Goal: Transaction & Acquisition: Purchase product/service

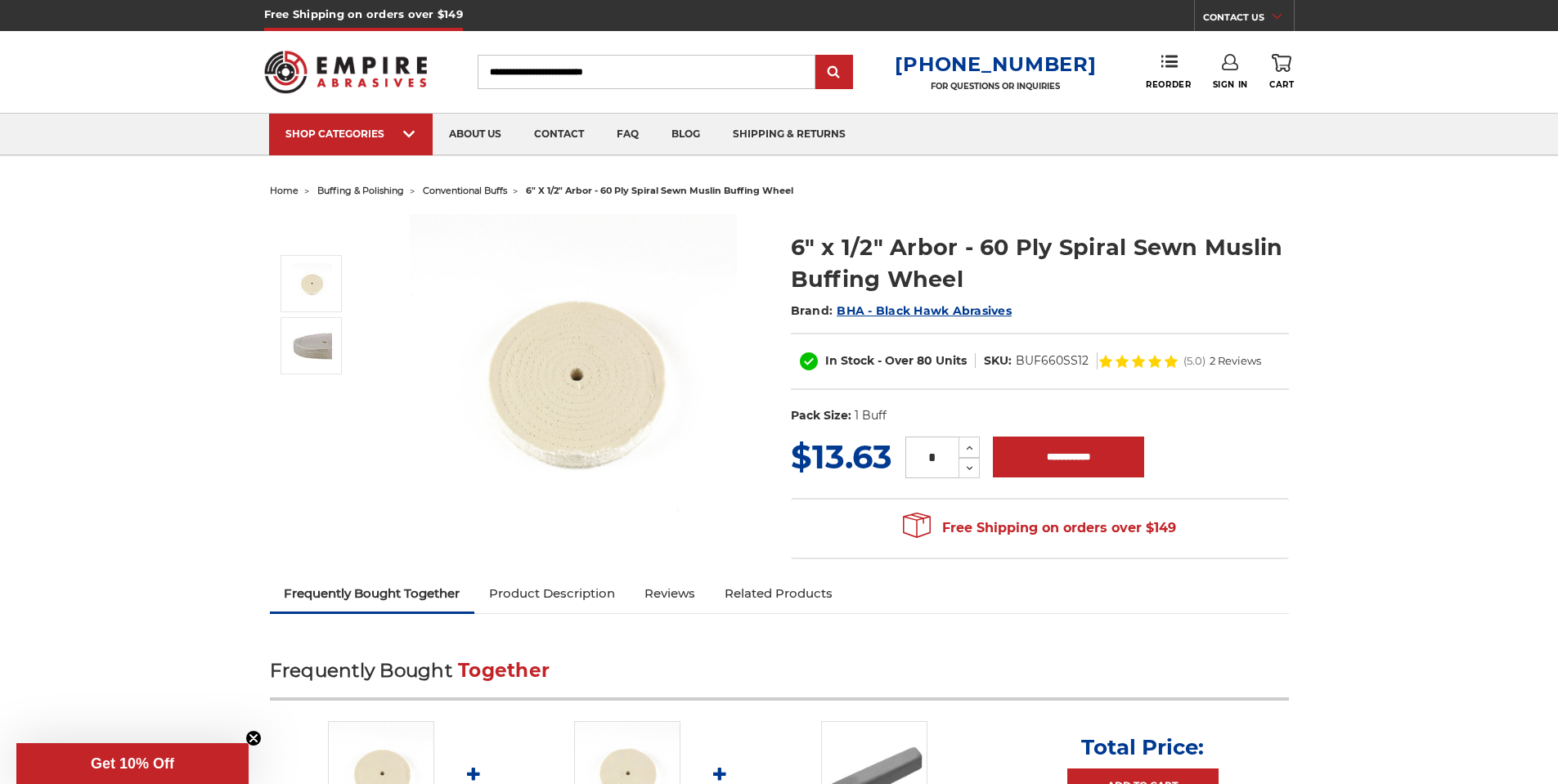
click at [581, 400] on img at bounding box center [573, 377] width 327 height 327
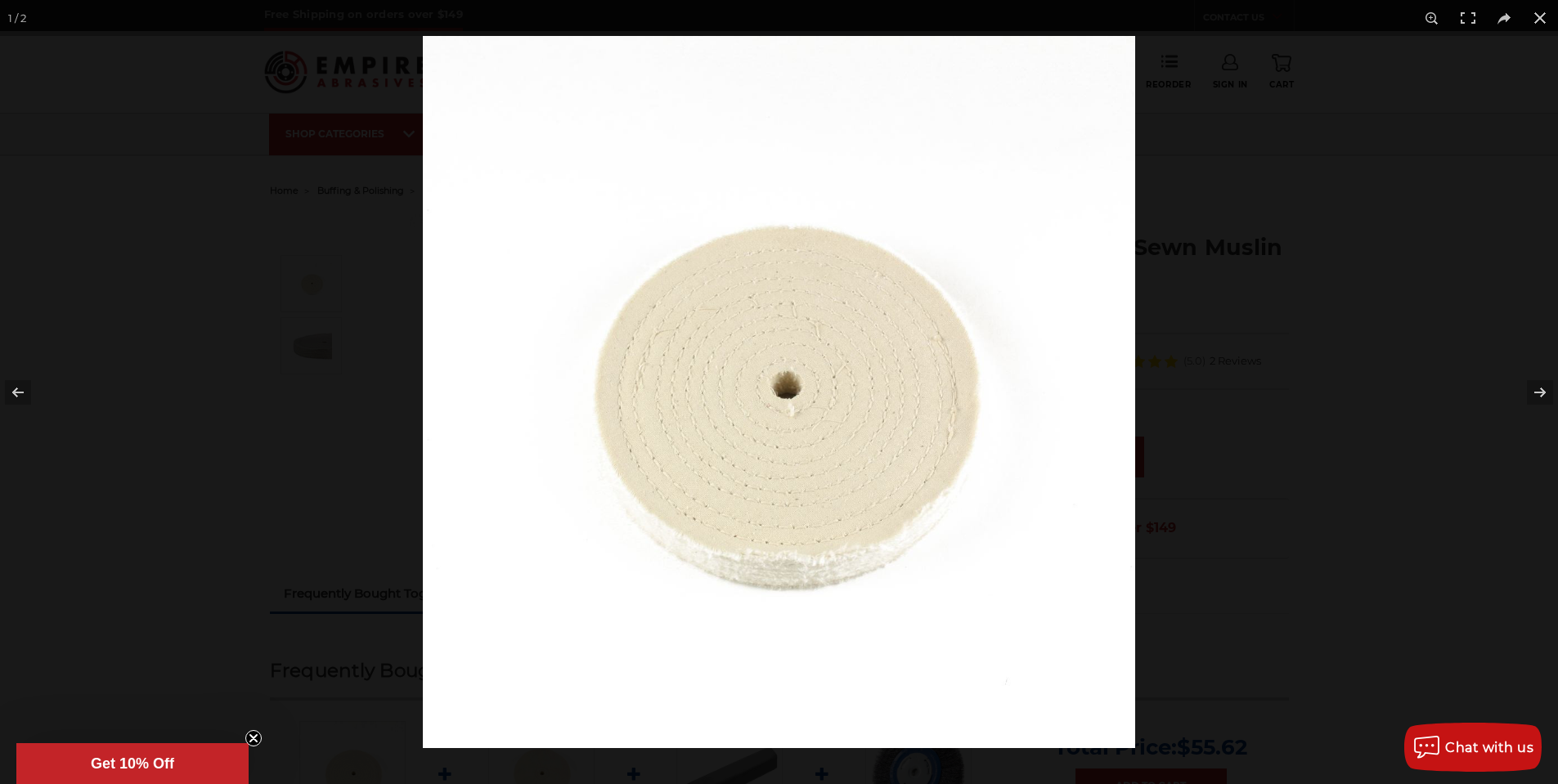
click at [753, 399] on img at bounding box center [779, 392] width 712 height 712
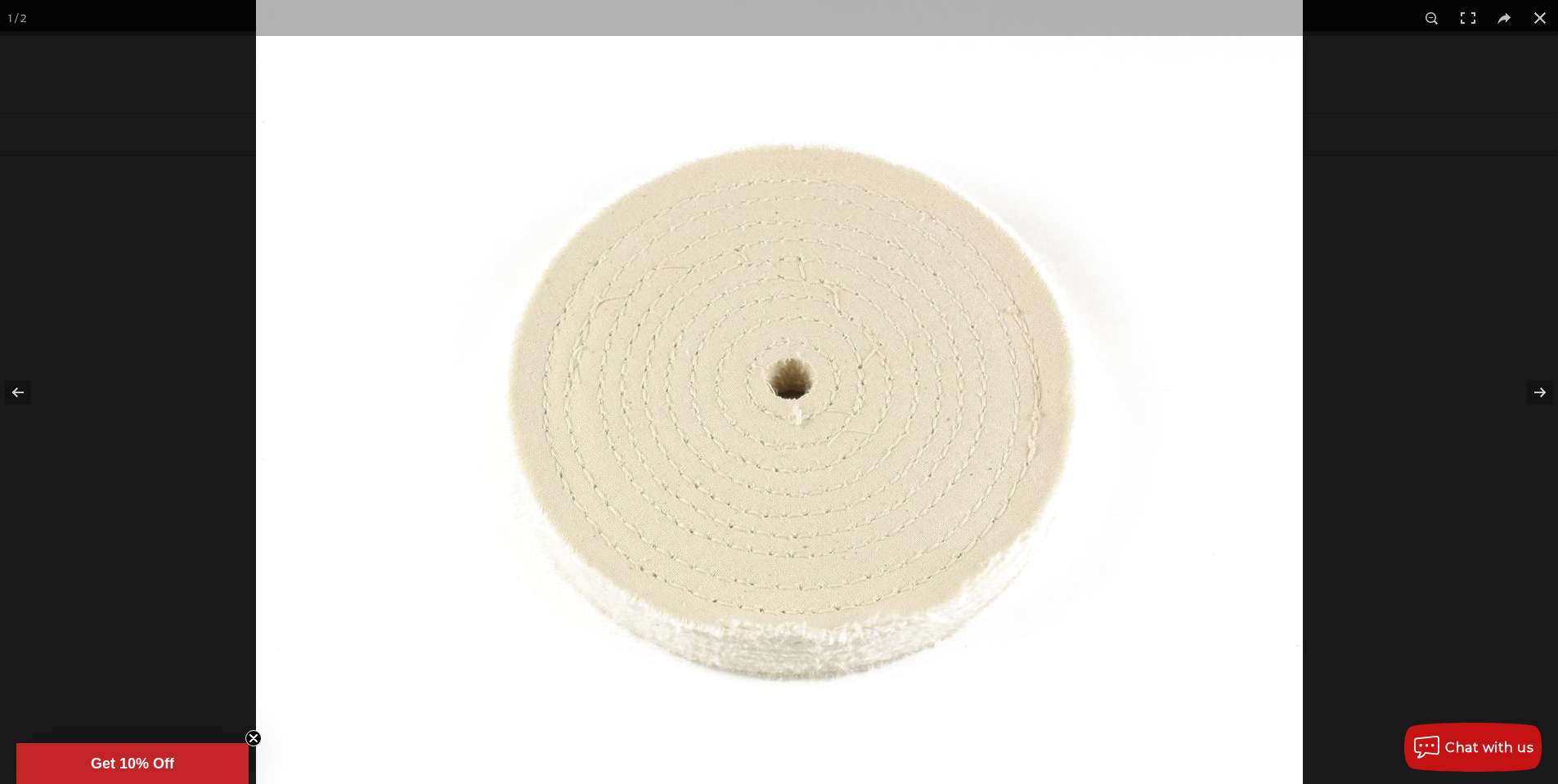
click at [753, 399] on img at bounding box center [779, 389] width 1046 height 1046
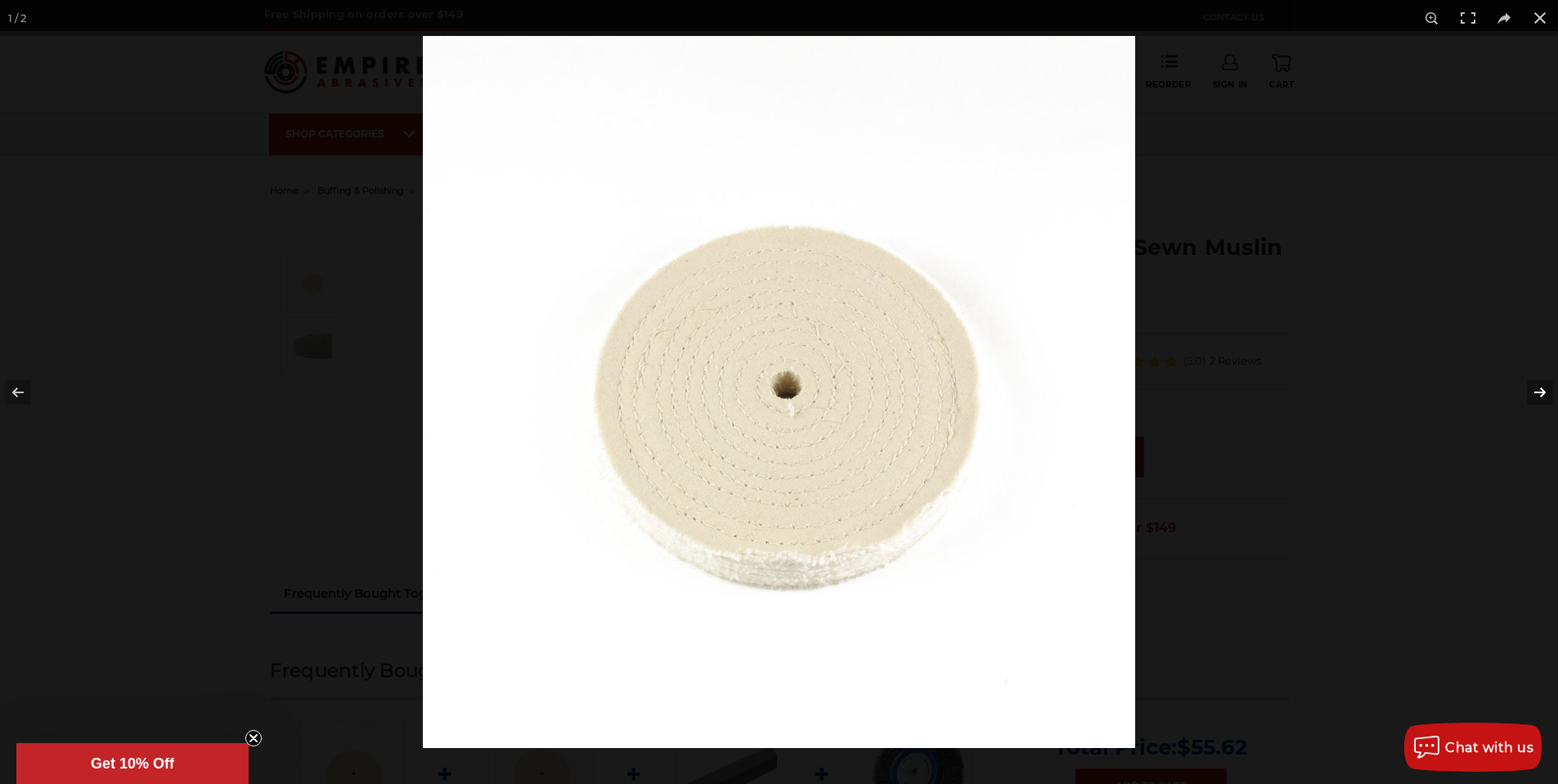
click at [1539, 393] on button at bounding box center [1529, 392] width 58 height 82
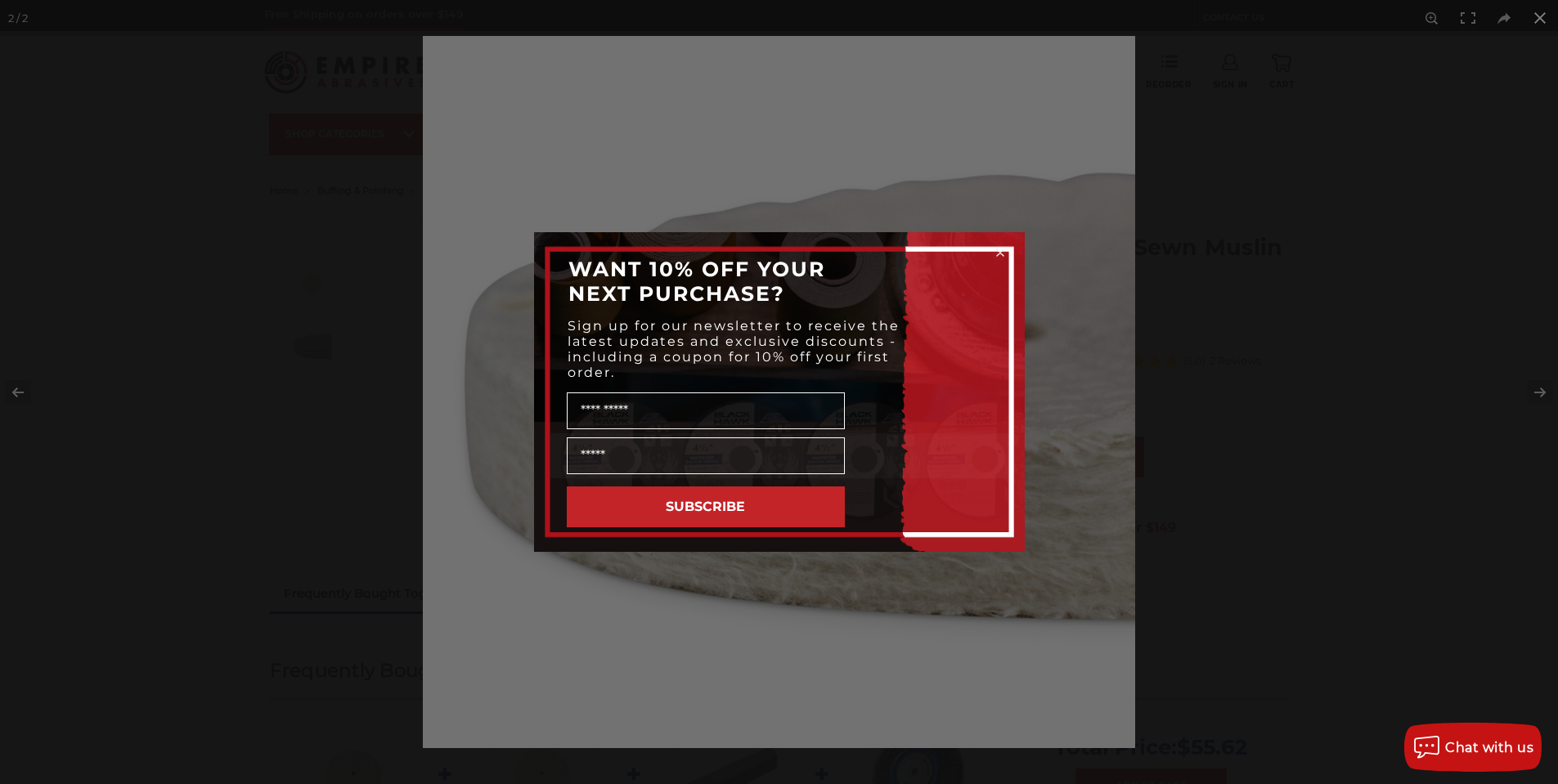
click at [17, 392] on div "Close dialog WANT 10% OFF YOUR NEXT PURCHASE? Sign up for our newsletter to rec…" at bounding box center [779, 392] width 1558 height 784
click at [1240, 434] on div "Close dialog WANT 10% OFF YOUR NEXT PURCHASE? Sign up for our newsletter to rec…" at bounding box center [779, 392] width 1558 height 784
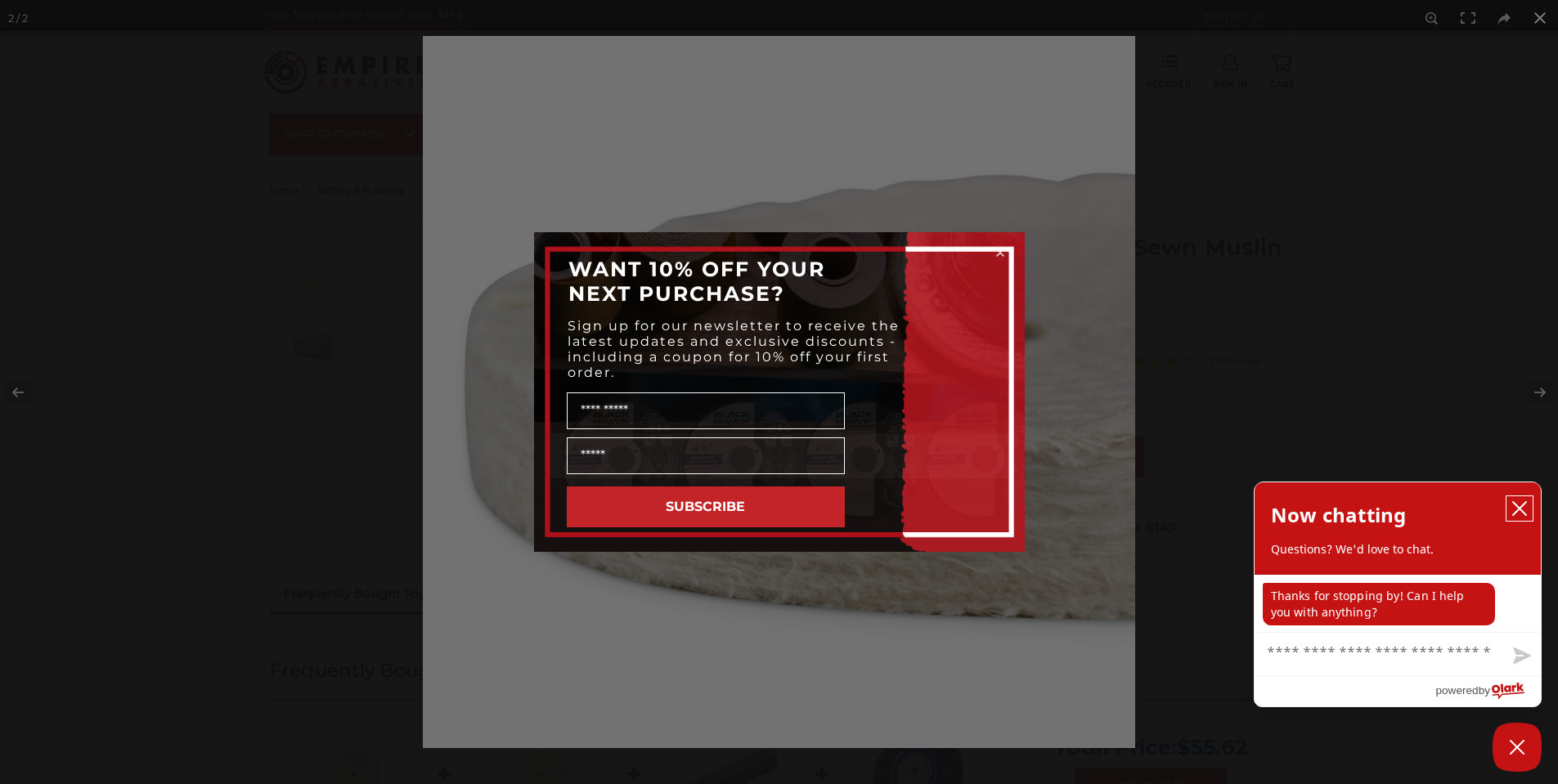
click at [1526, 506] on icon "close chatbox" at bounding box center [1519, 508] width 17 height 17
